Goal: Obtain resource: Download file/media

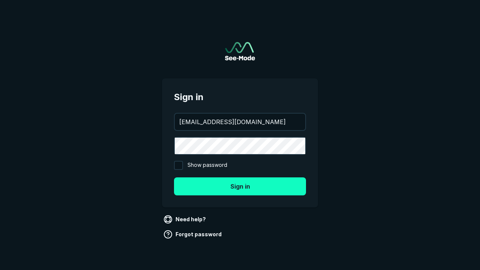
click at [240, 186] on button "Sign in" at bounding box center [240, 186] width 132 height 18
